Goal: Task Accomplishment & Management: Use online tool/utility

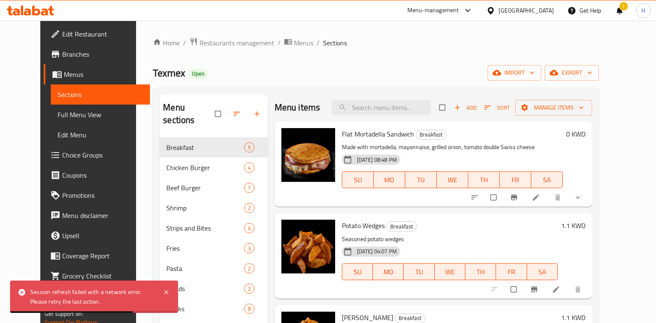
click at [199, 47] on span "Restaurants management" at bounding box center [236, 43] width 75 height 10
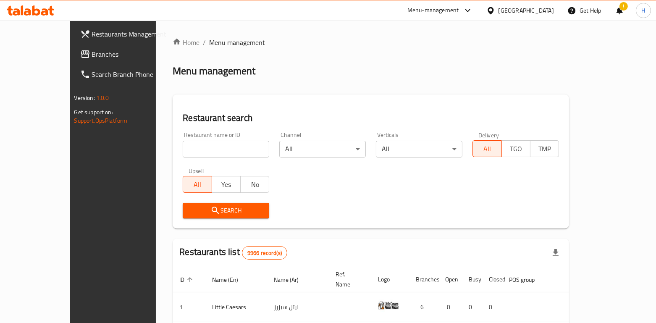
click at [183, 153] on input "search" at bounding box center [226, 149] width 86 height 17
paste input "Eternity"
click button "Search" at bounding box center [226, 211] width 86 height 16
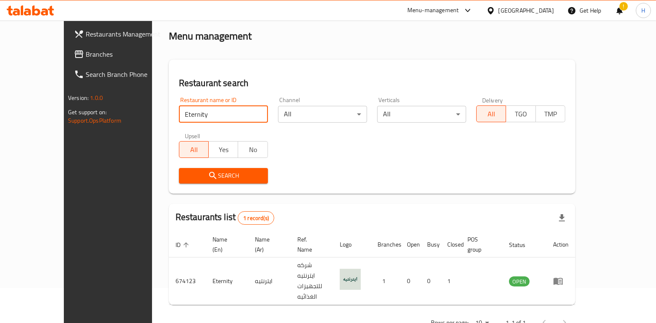
scroll to position [34, 0]
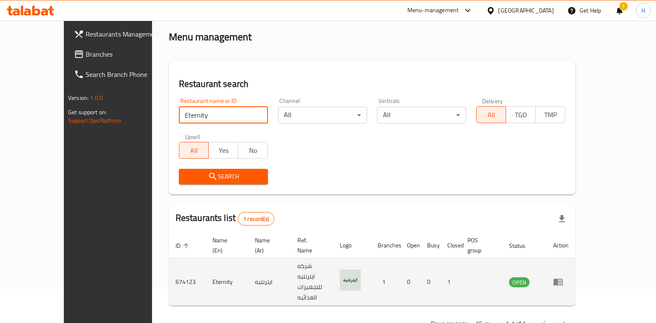
click at [169, 264] on td "674123" at bounding box center [187, 281] width 37 height 47
copy td "674123"
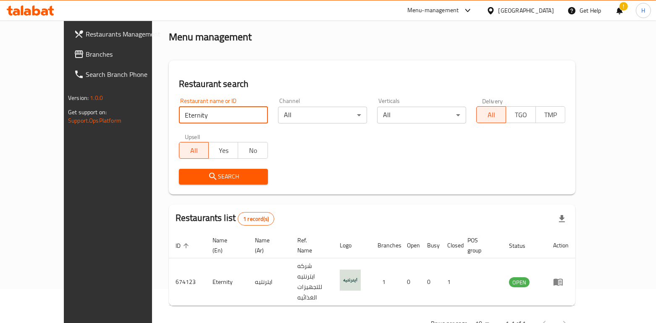
drag, startPoint x: 127, startPoint y: 120, endPoint x: 112, endPoint y: 115, distance: 16.5
click at [152, 115] on div "Home / Menu management Menu management Restaurant search Restaurant name or ID …" at bounding box center [372, 169] width 440 height 364
paste input "Murouj"
type input "Murouj"
click button "Search" at bounding box center [223, 177] width 89 height 16
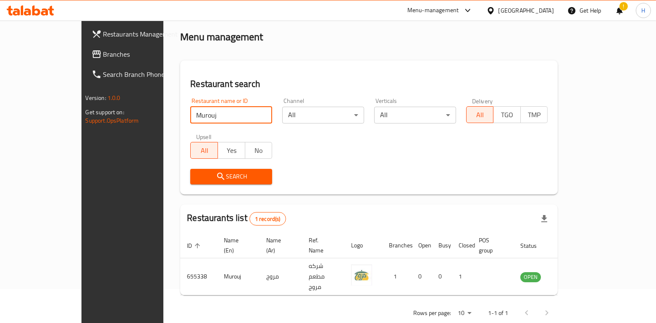
click at [103, 36] on span "Restaurants Management" at bounding box center [143, 34] width 81 height 10
